Goal: Task Accomplishment & Management: Use online tool/utility

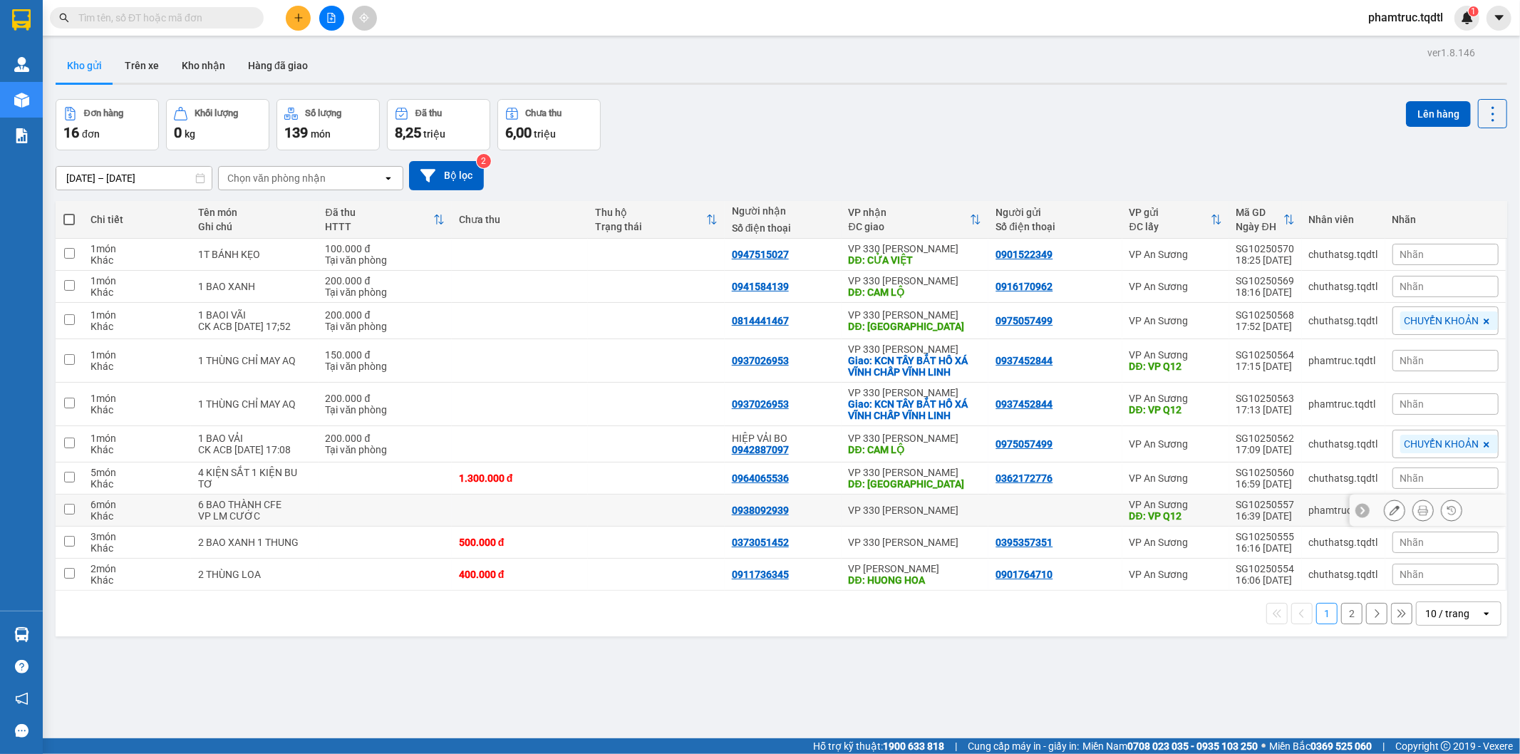
click at [74, 509] on input "checkbox" at bounding box center [69, 509] width 11 height 11
checkbox input "true"
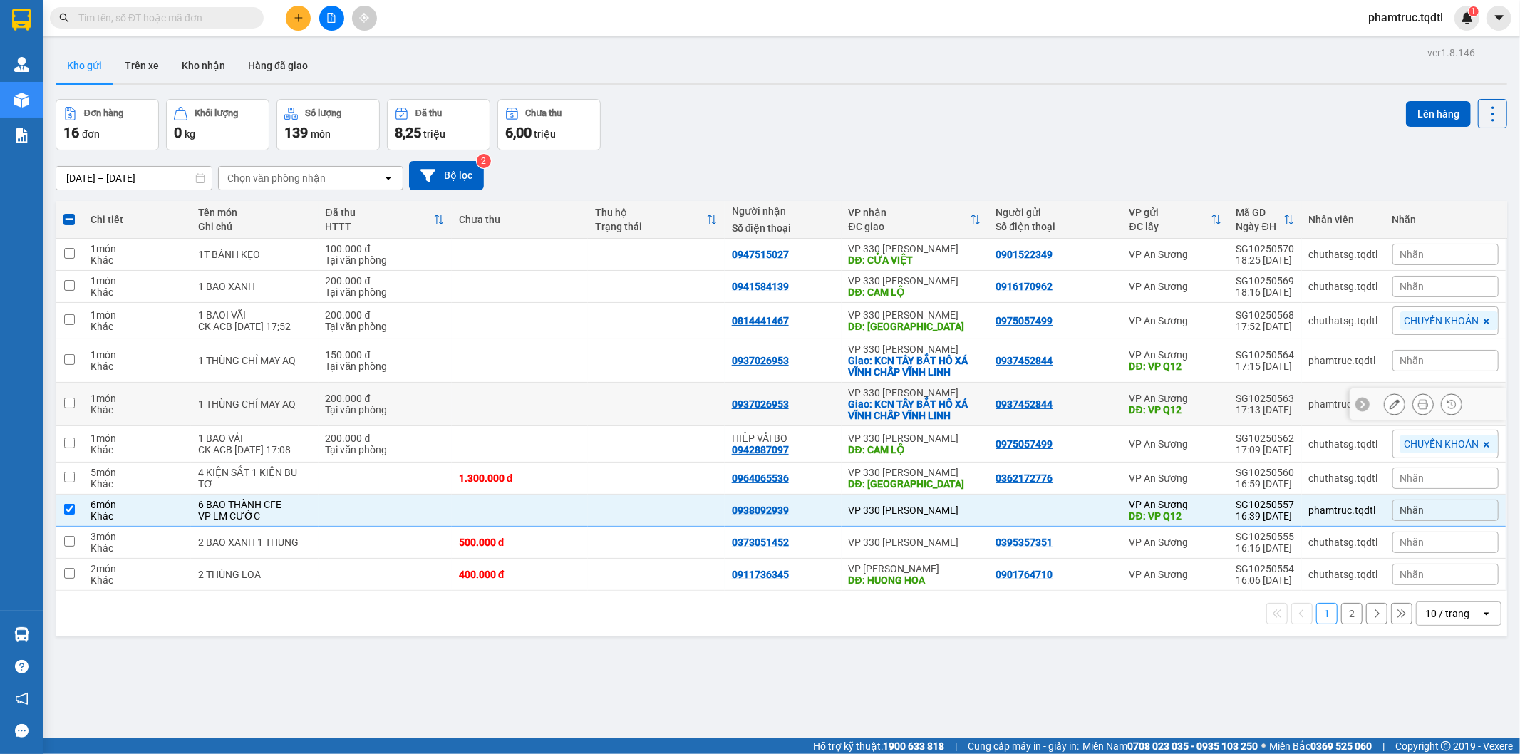
click at [81, 405] on td at bounding box center [70, 404] width 28 height 43
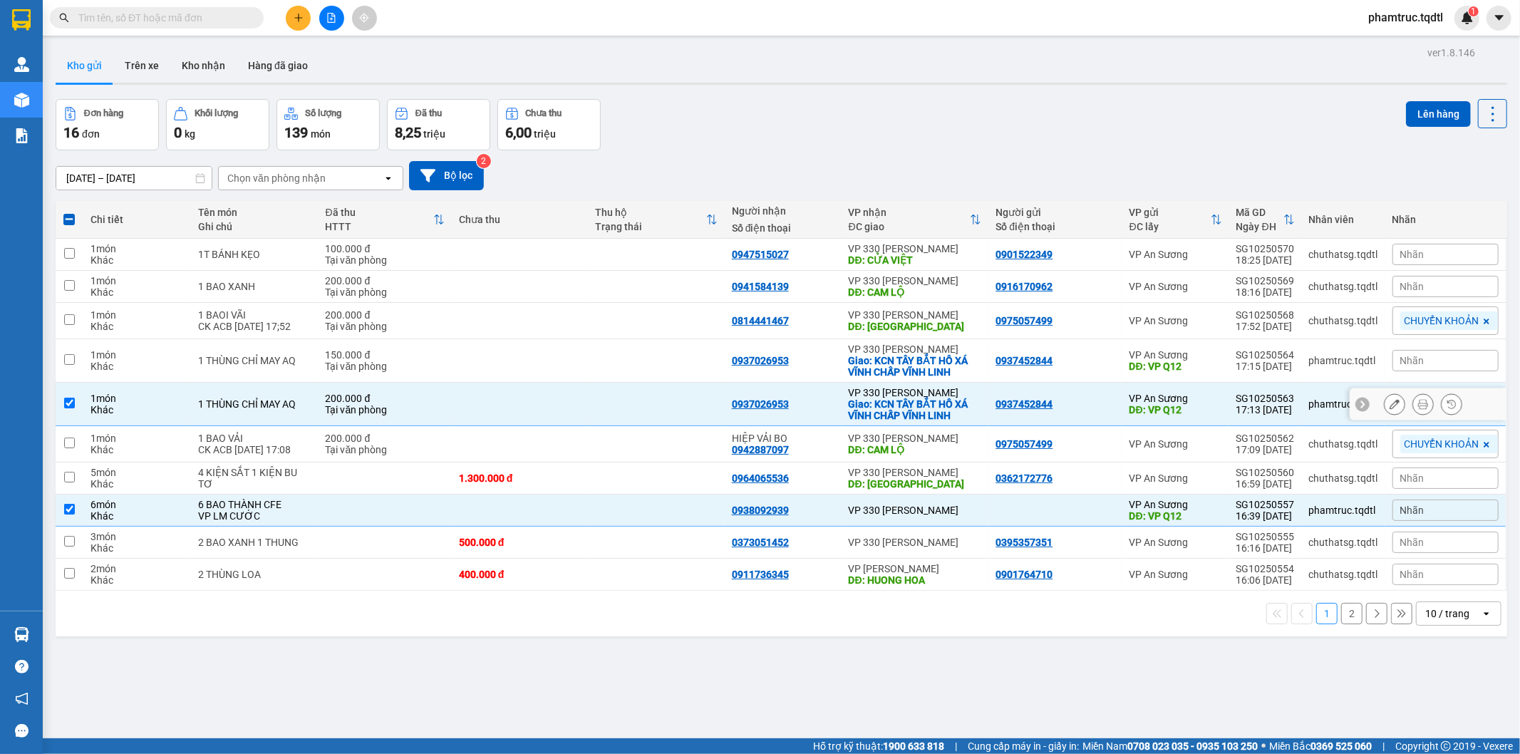
click at [70, 412] on td at bounding box center [70, 404] width 28 height 43
checkbox input "false"
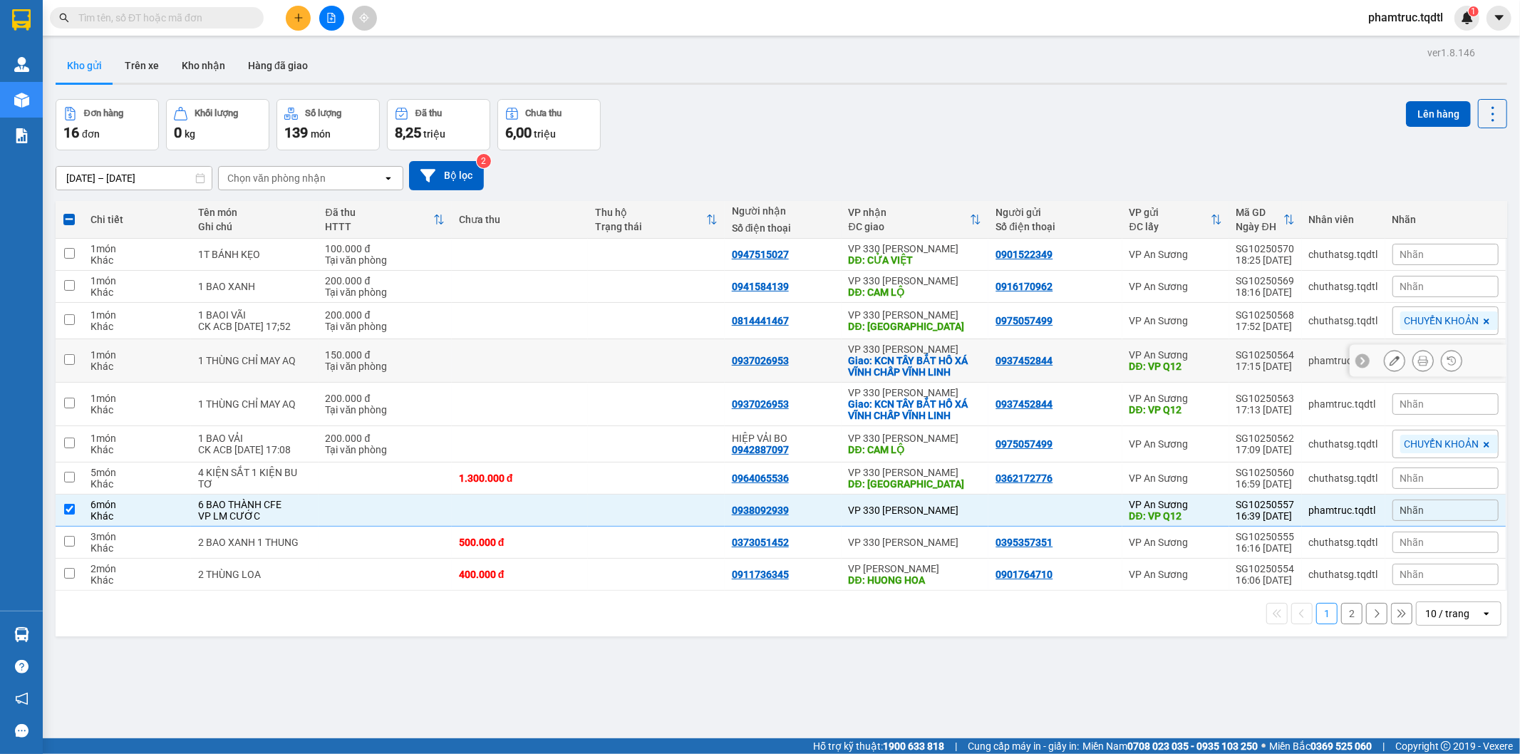
click at [68, 358] on input "checkbox" at bounding box center [69, 359] width 11 height 11
checkbox input "true"
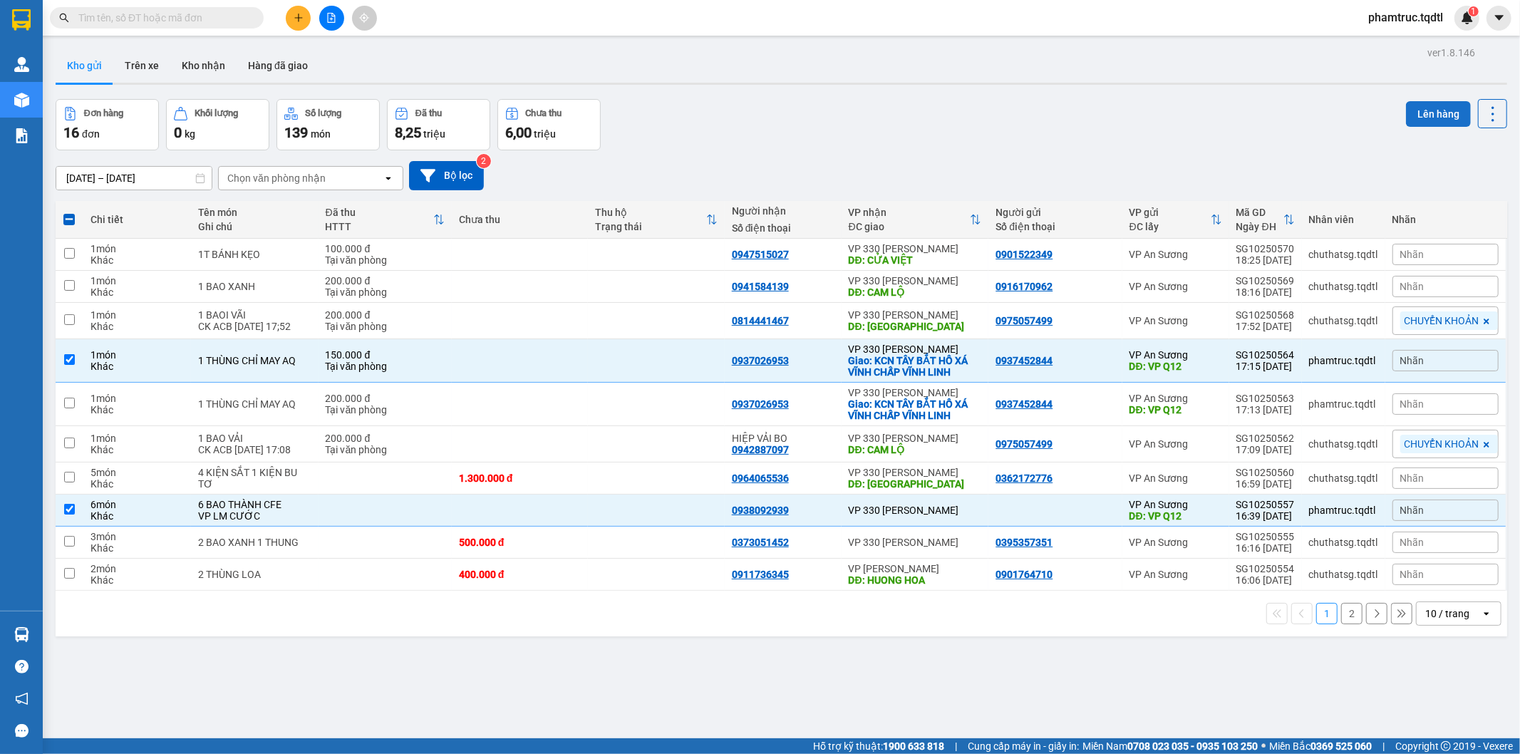
click at [1432, 115] on button "Lên hàng" at bounding box center [1438, 114] width 65 height 26
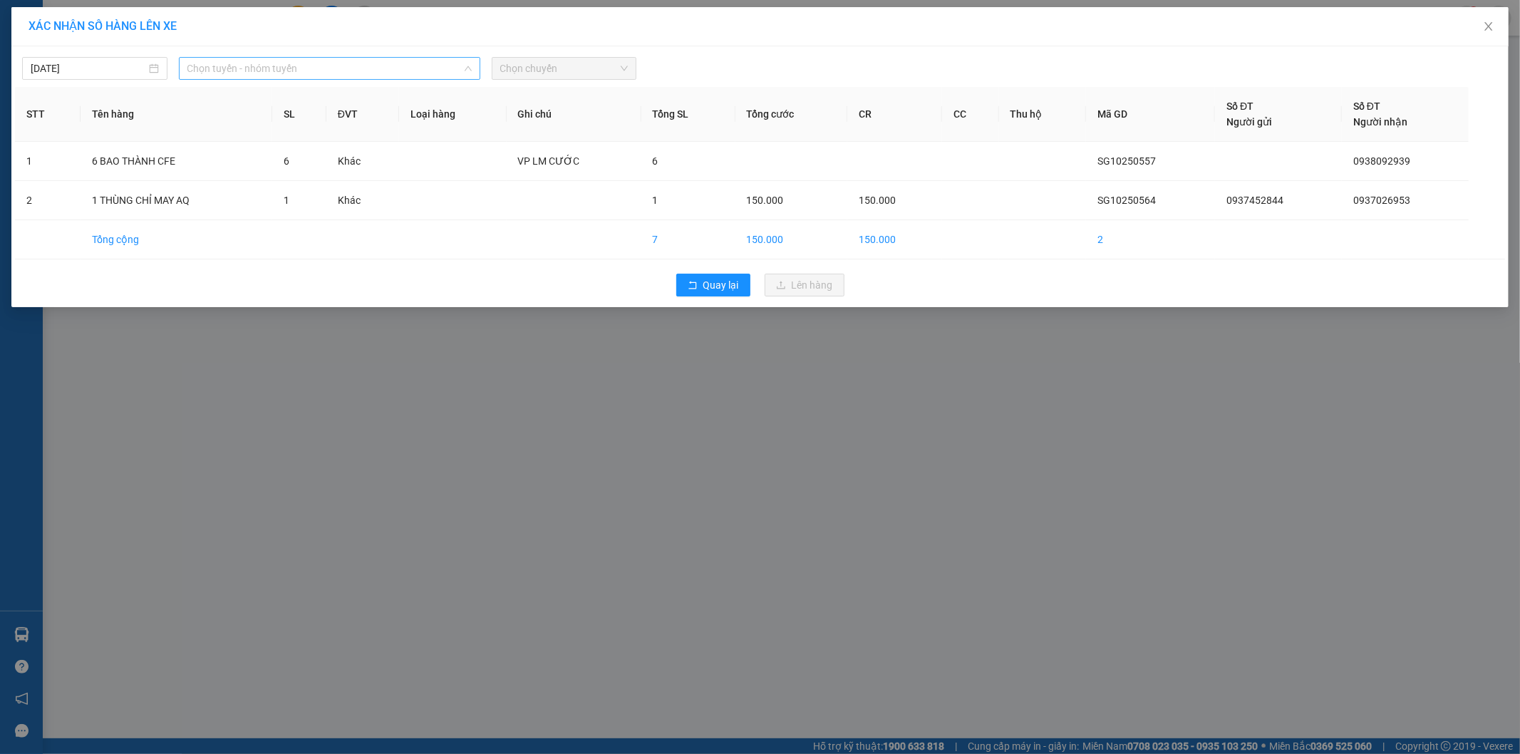
click at [269, 66] on span "Chọn tuyến - nhóm tuyến" at bounding box center [329, 68] width 284 height 21
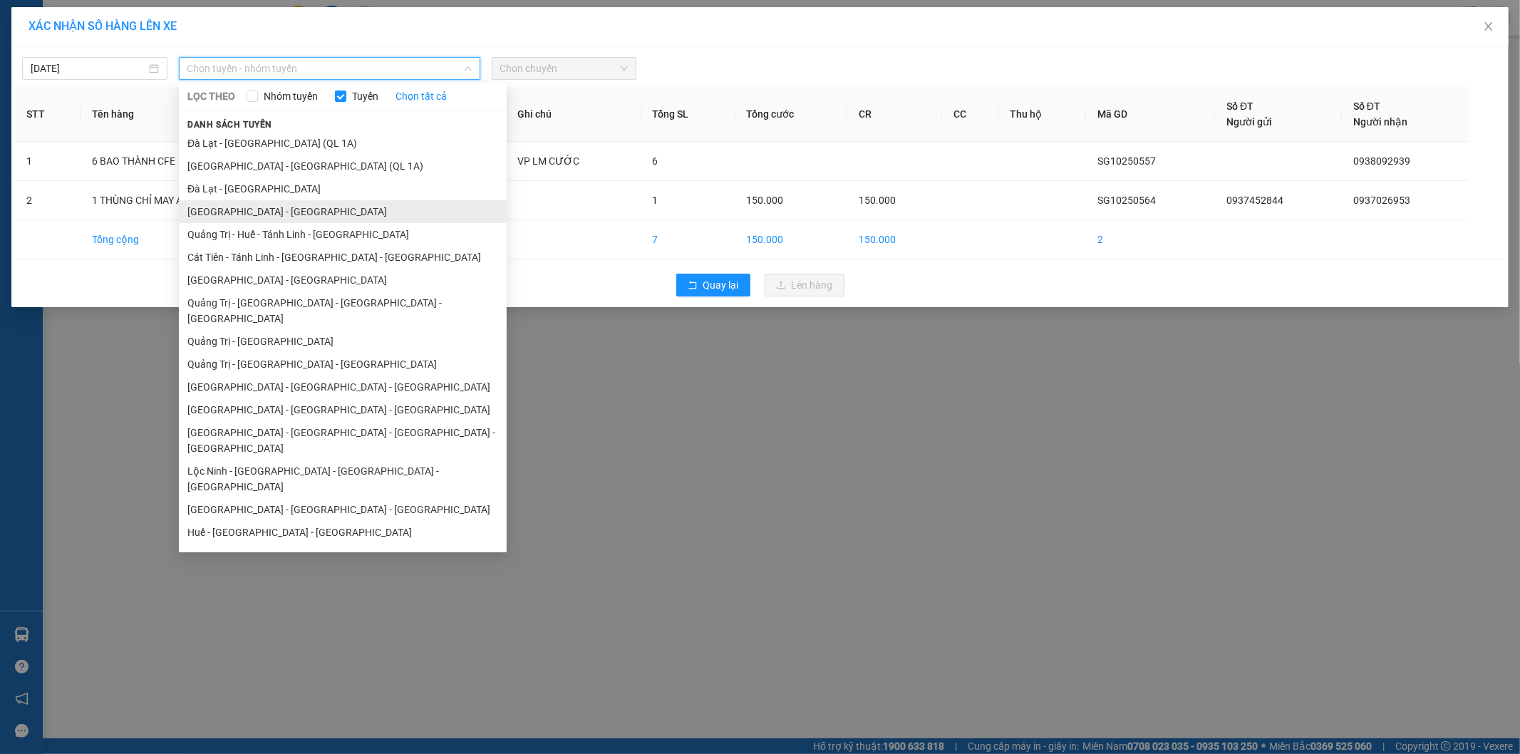
click at [264, 202] on li "[GEOGRAPHIC_DATA] - [GEOGRAPHIC_DATA]" at bounding box center [343, 211] width 328 height 23
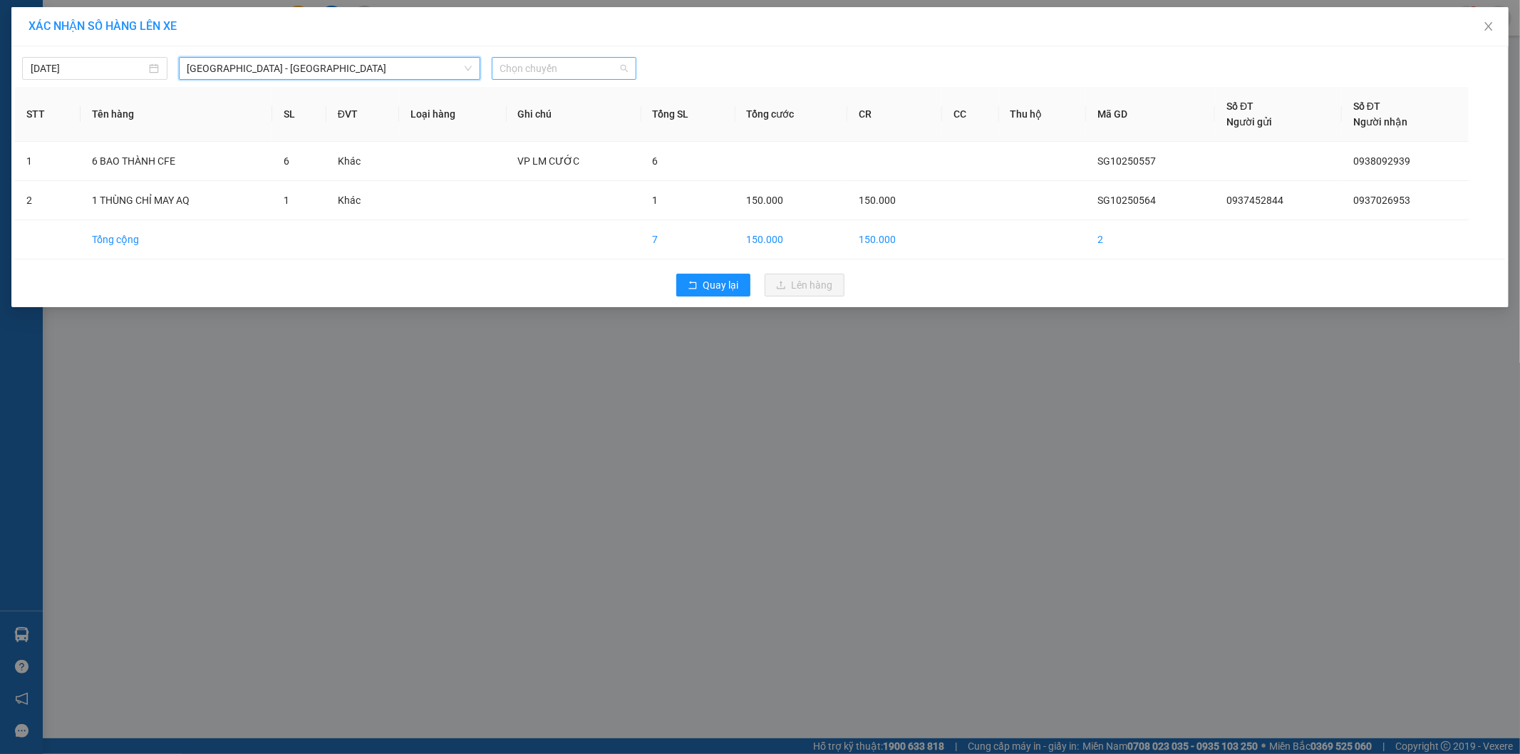
click at [523, 76] on span "Chọn chuyến" at bounding box center [564, 68] width 128 height 21
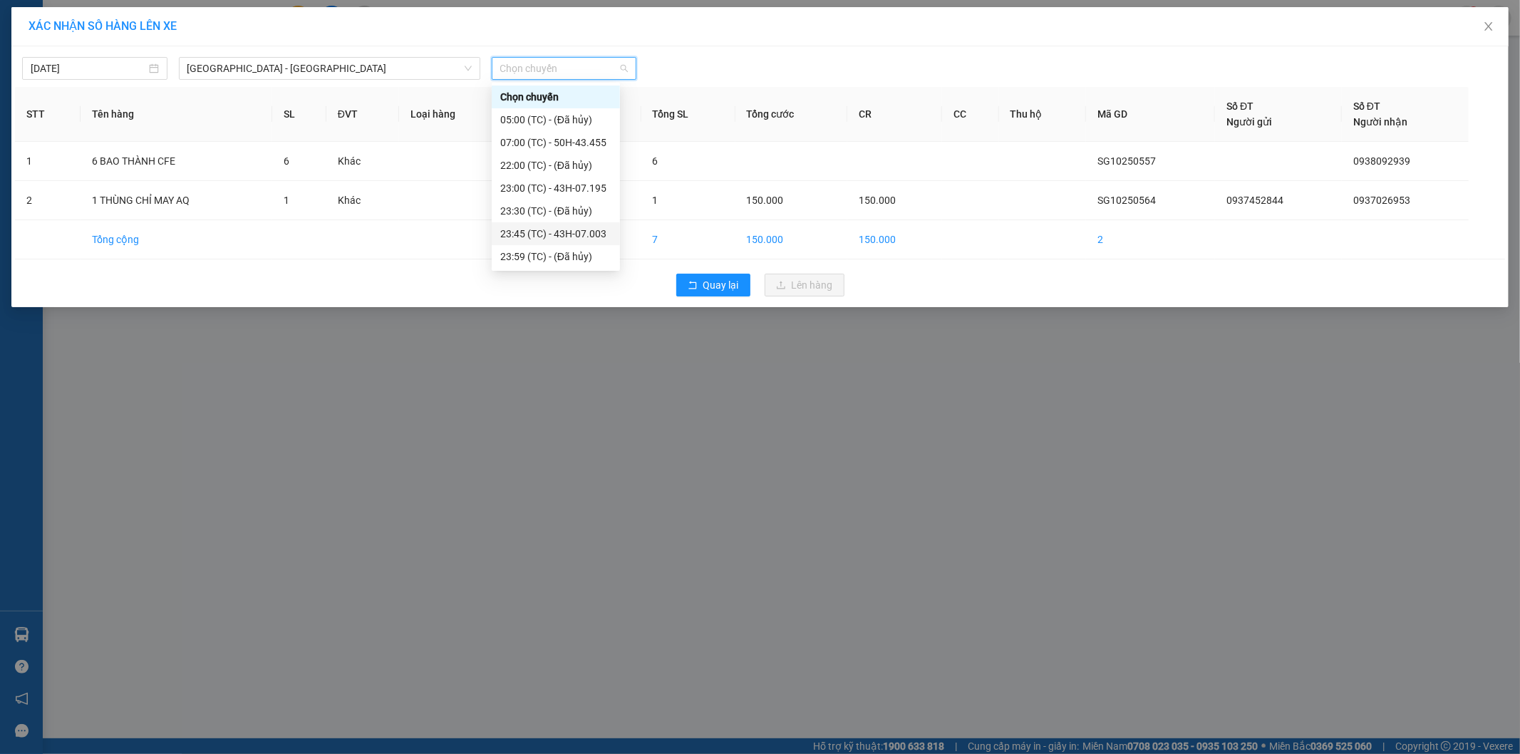
click at [569, 233] on div "23:45 (TC) - 43H-07.003" at bounding box center [555, 234] width 111 height 16
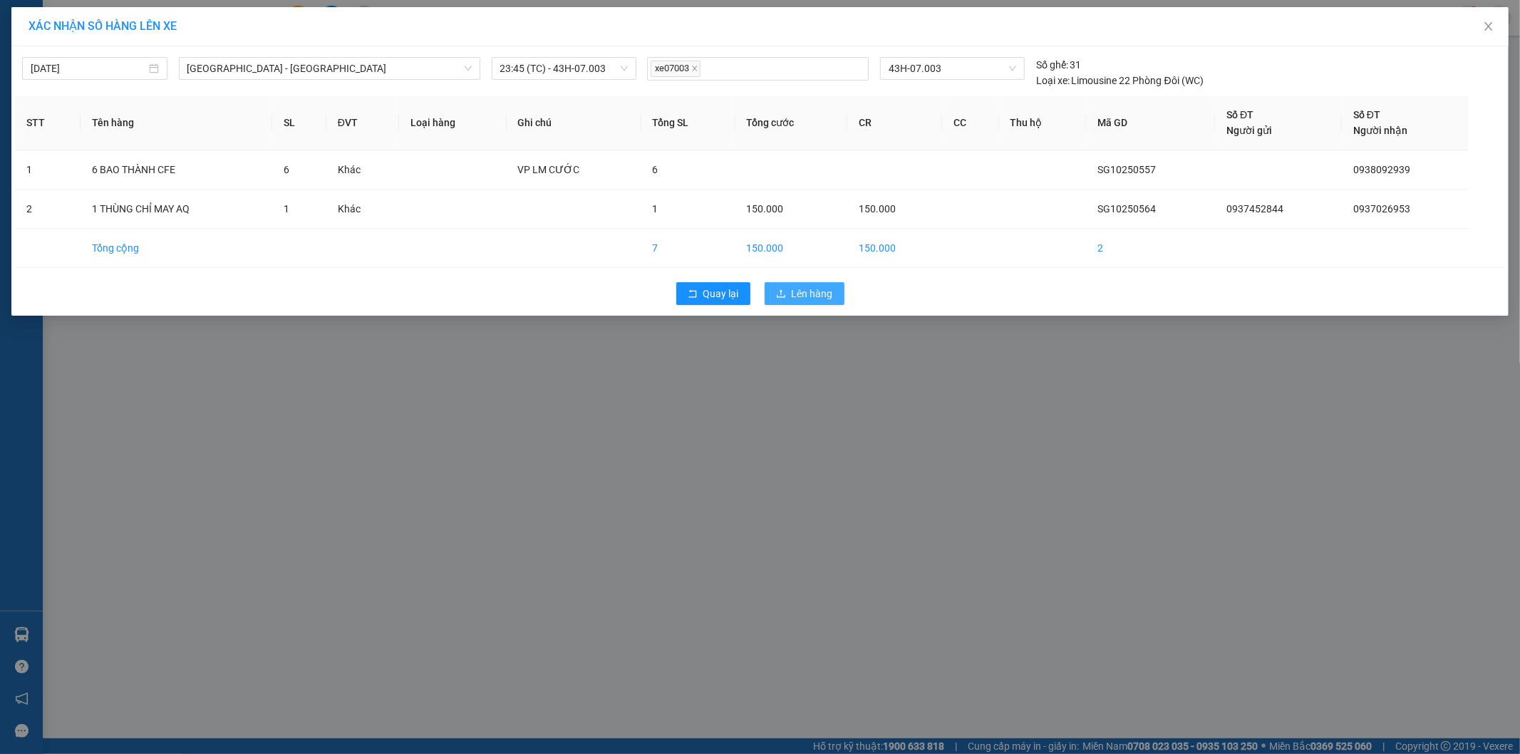
click at [819, 292] on span "Lên hàng" at bounding box center [812, 294] width 41 height 16
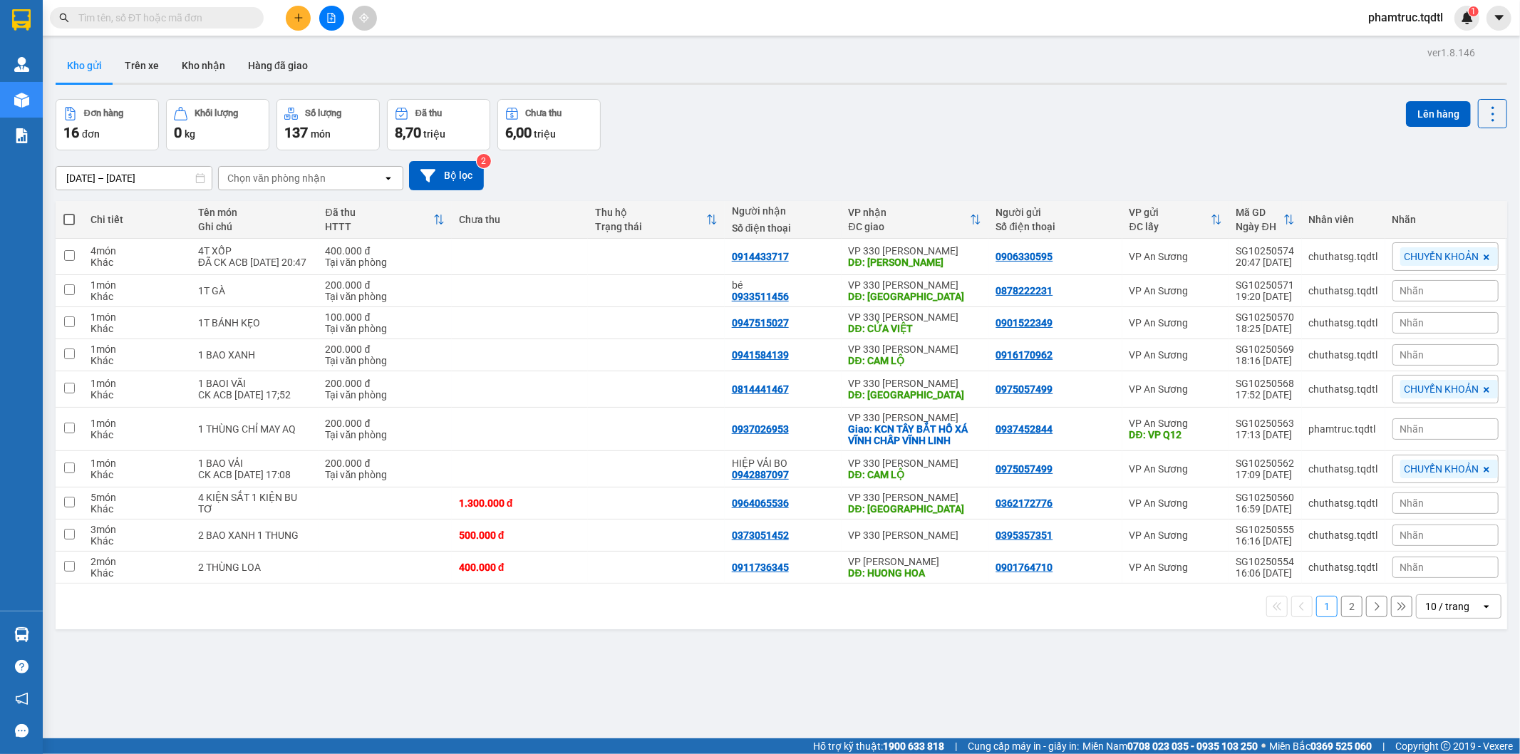
click at [1345, 611] on button "2" at bounding box center [1351, 606] width 21 height 21
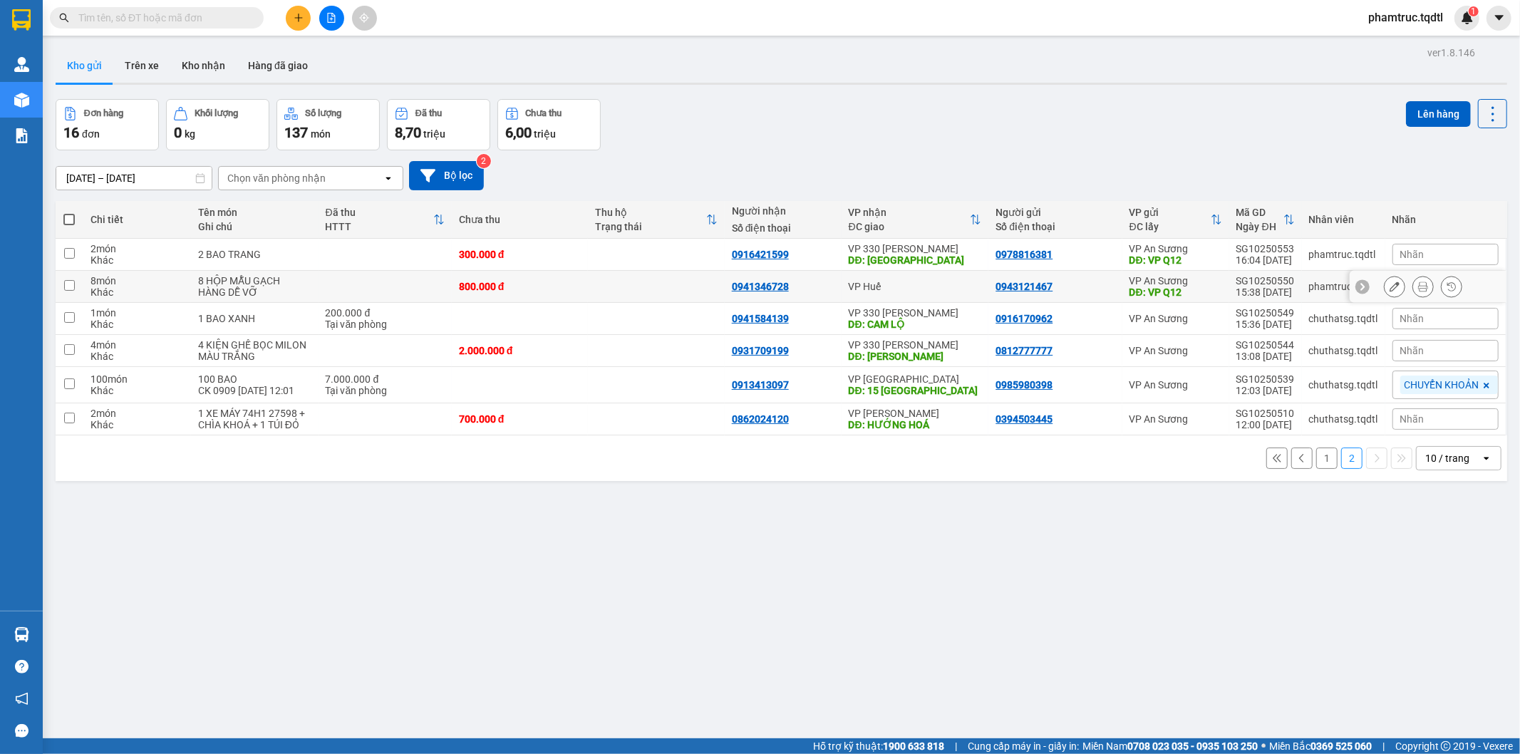
click at [73, 290] on td at bounding box center [70, 287] width 28 height 32
checkbox input "true"
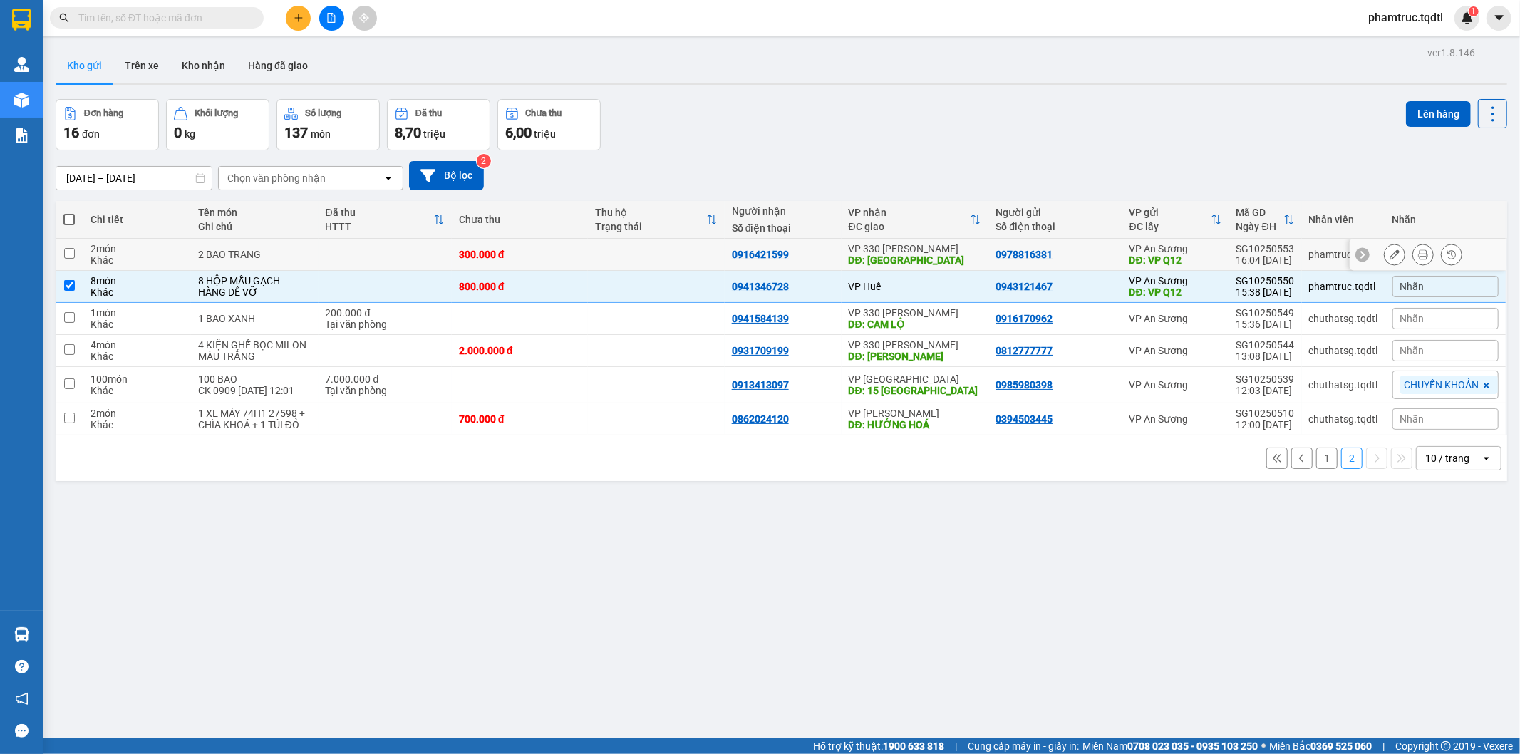
click at [65, 259] on td at bounding box center [70, 255] width 28 height 32
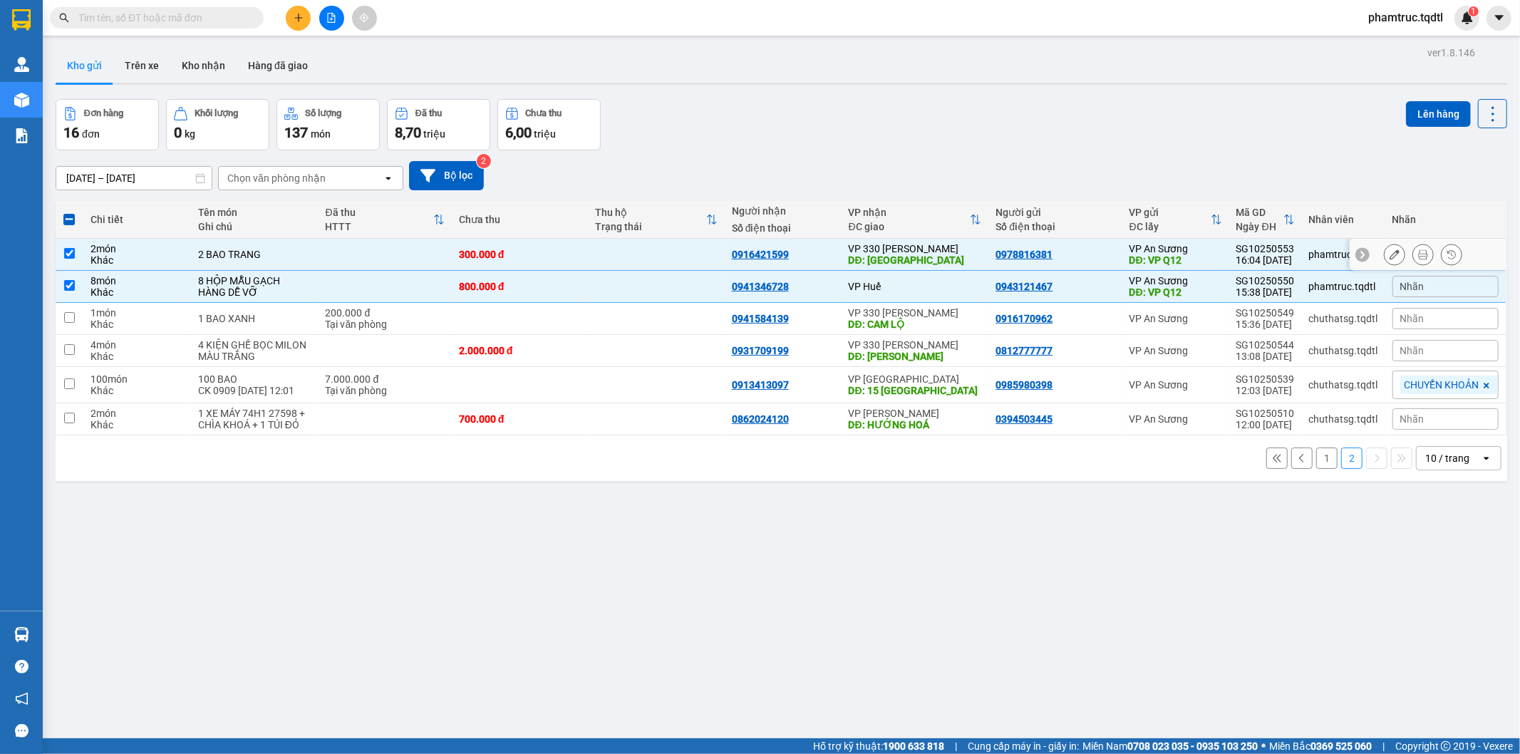
checkbox input "true"
click at [1406, 122] on button "Lên hàng" at bounding box center [1438, 114] width 65 height 26
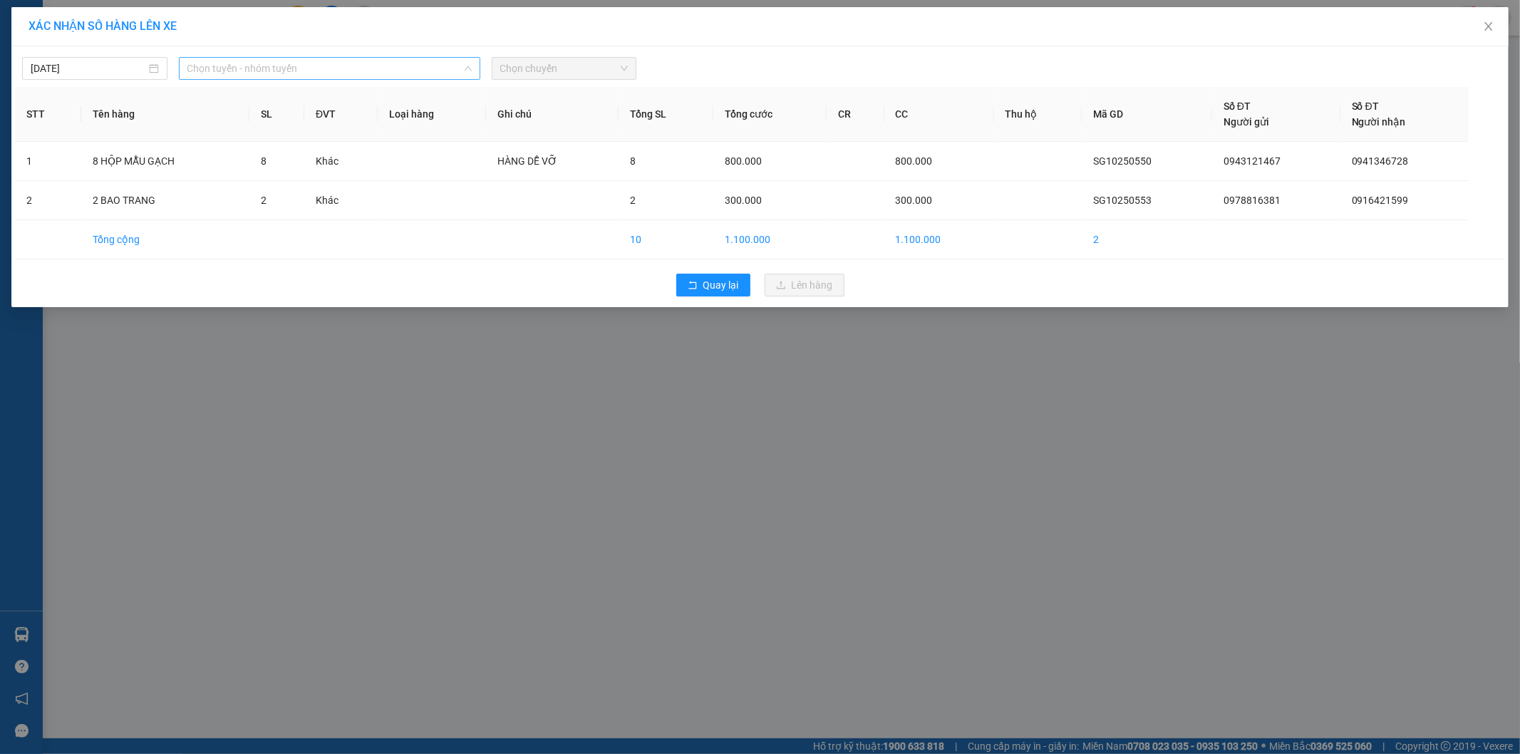
click at [294, 66] on span "Chọn tuyến - nhóm tuyến" at bounding box center [329, 68] width 284 height 21
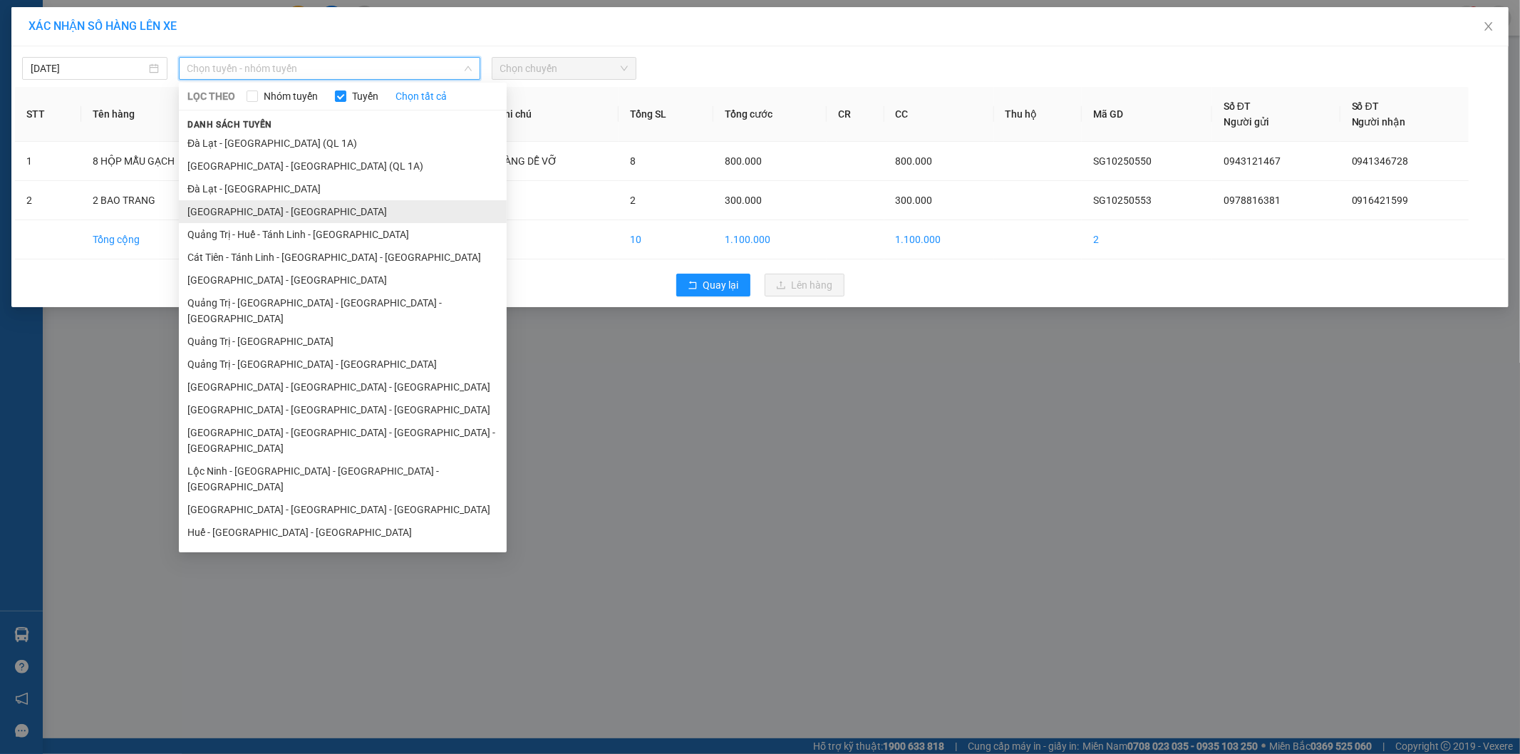
click at [235, 211] on li "[GEOGRAPHIC_DATA] - [GEOGRAPHIC_DATA]" at bounding box center [343, 211] width 328 height 23
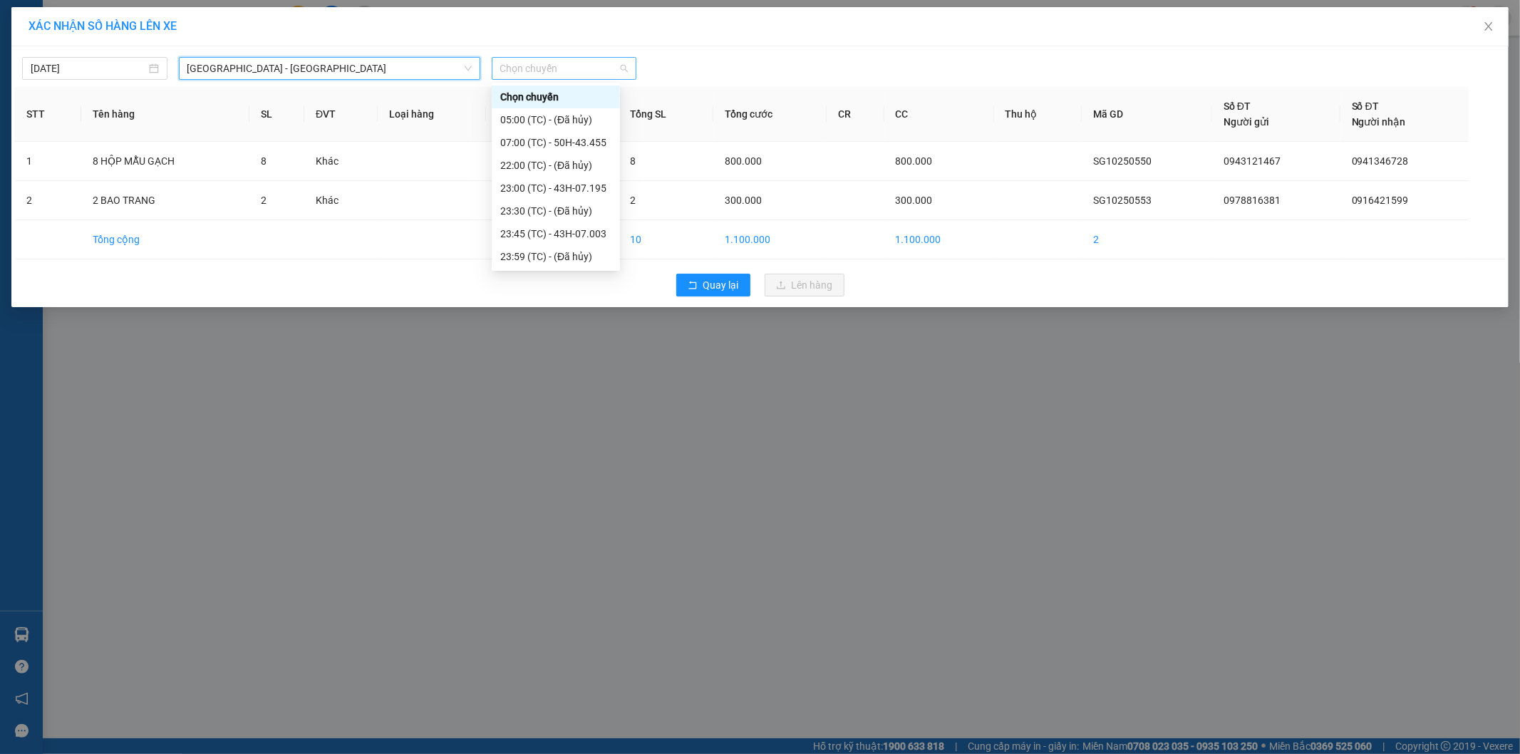
click at [551, 70] on span "Chọn chuyến" at bounding box center [564, 68] width 128 height 21
click at [554, 235] on div "23:45 (TC) - 43H-07.003" at bounding box center [555, 234] width 111 height 16
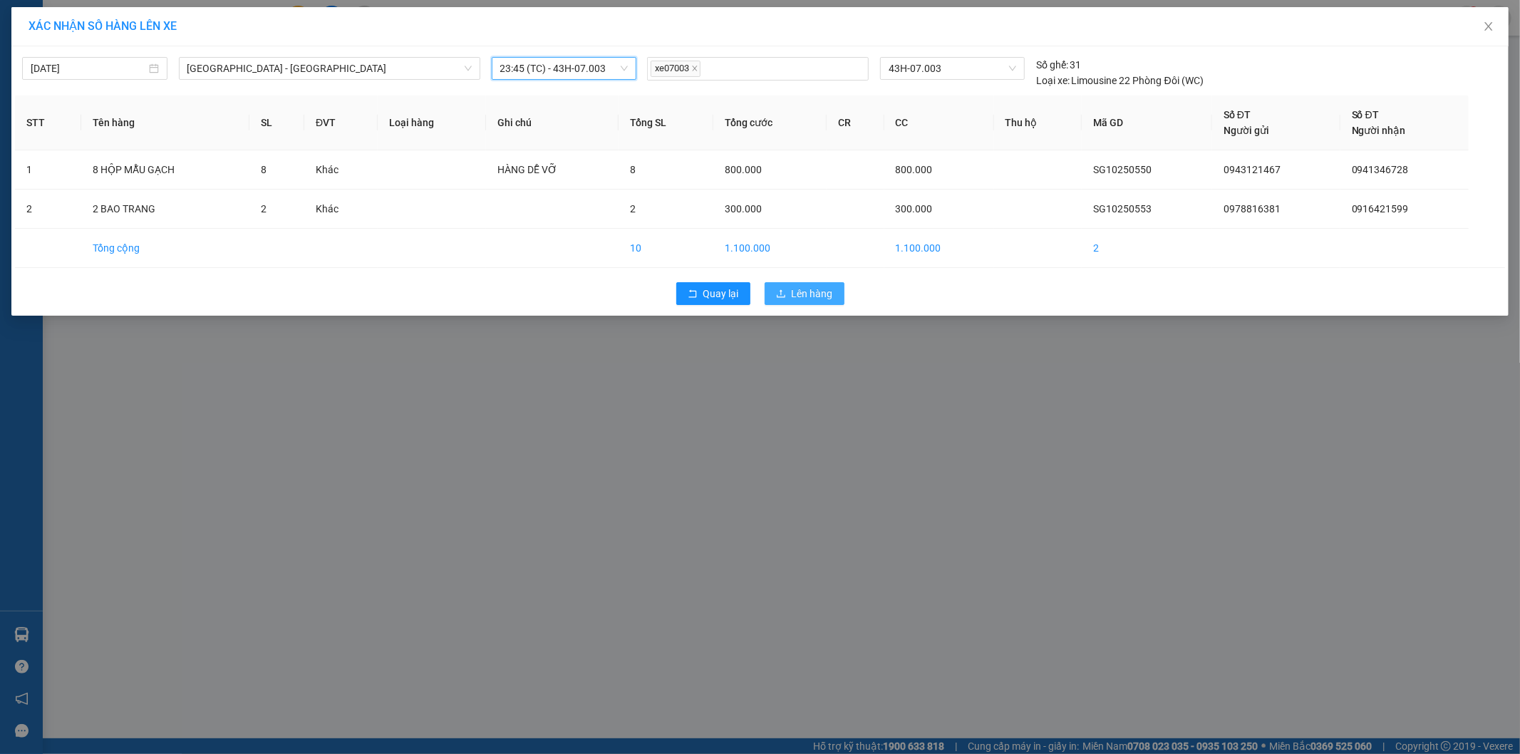
click at [827, 301] on span "Lên hàng" at bounding box center [812, 294] width 41 height 16
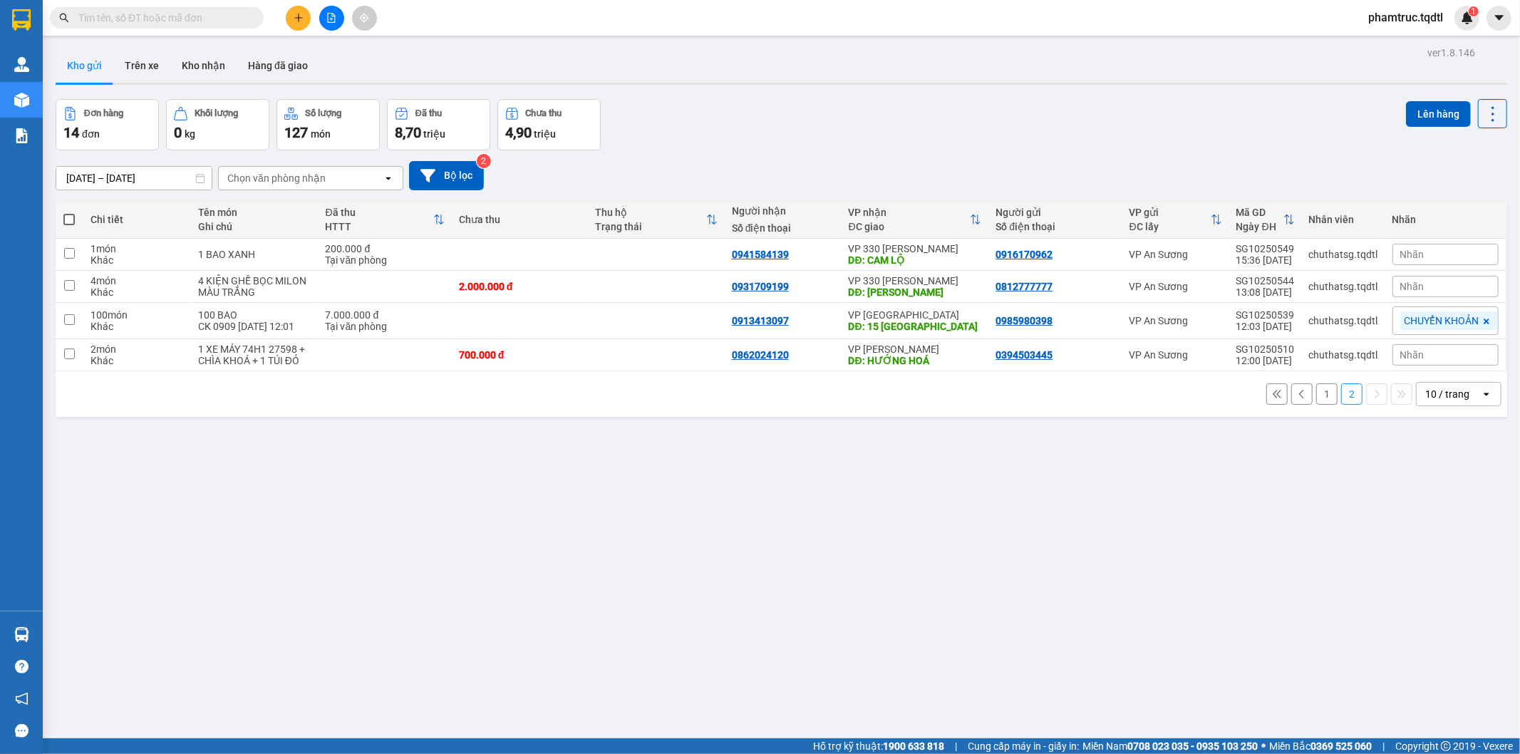
click at [1322, 400] on button "1" at bounding box center [1326, 393] width 21 height 21
